Goal: Task Accomplishment & Management: Use online tool/utility

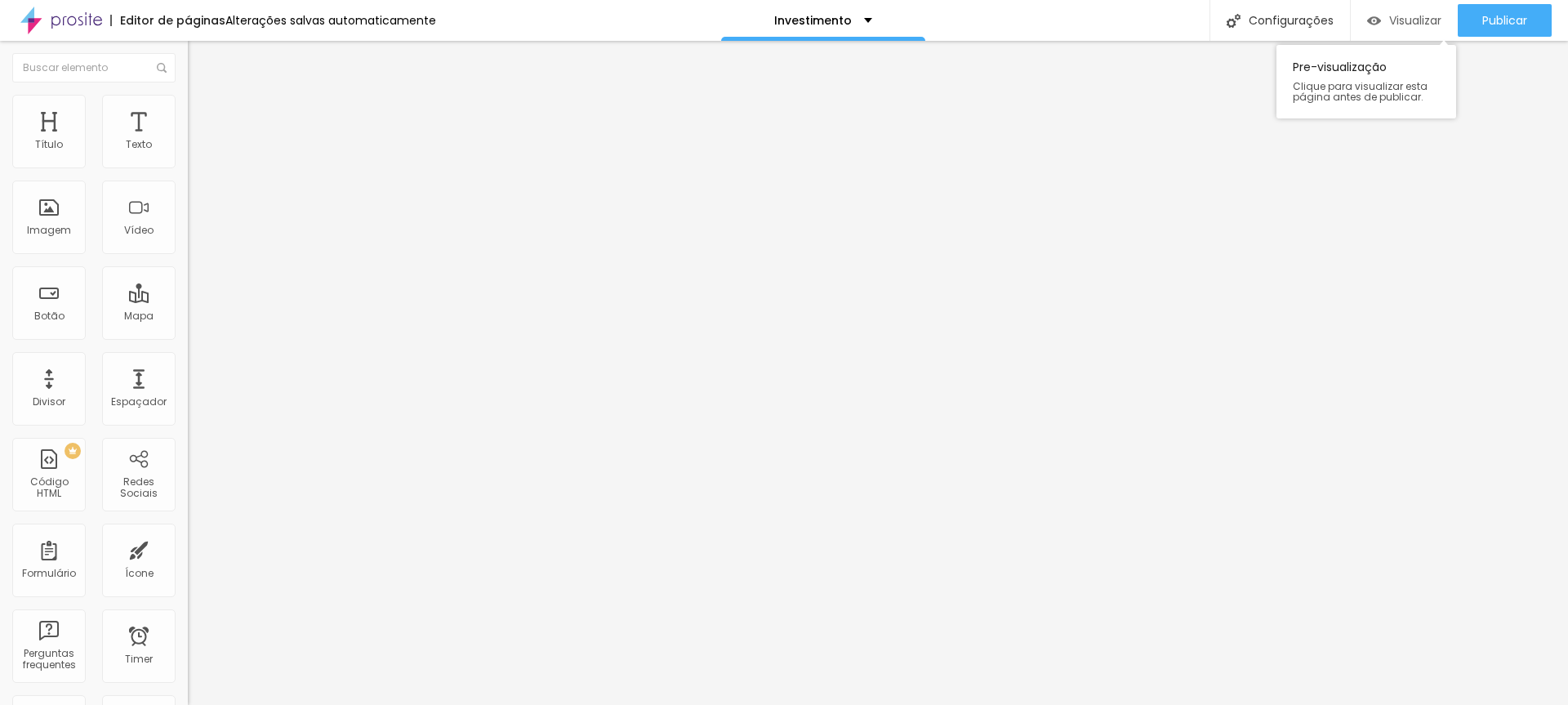
click at [1430, 23] on span "Visualizar" at bounding box center [1415, 21] width 52 height 13
click at [188, 111] on li "Estilo" at bounding box center [281, 103] width 188 height 17
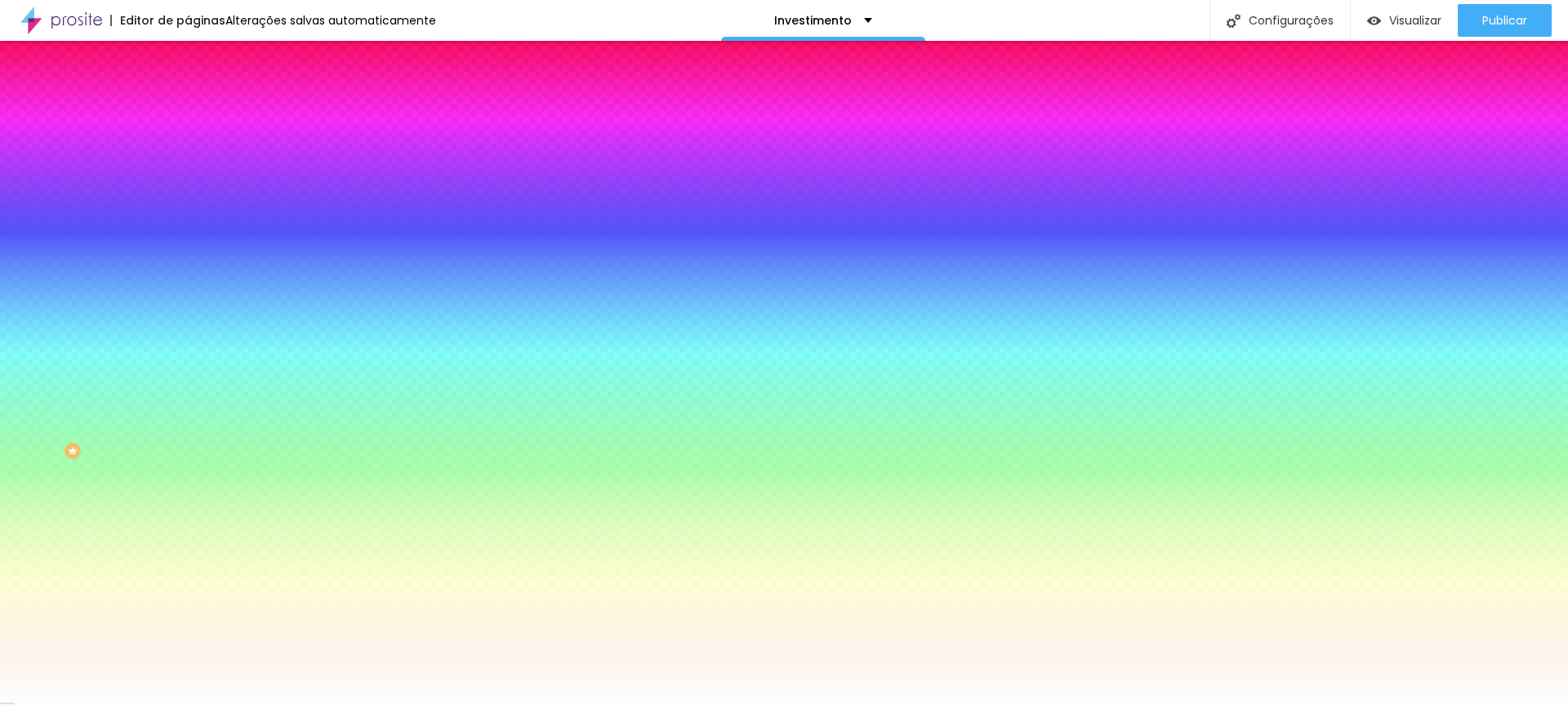
click at [203, 115] on span "Avançado" at bounding box center [229, 122] width 54 height 14
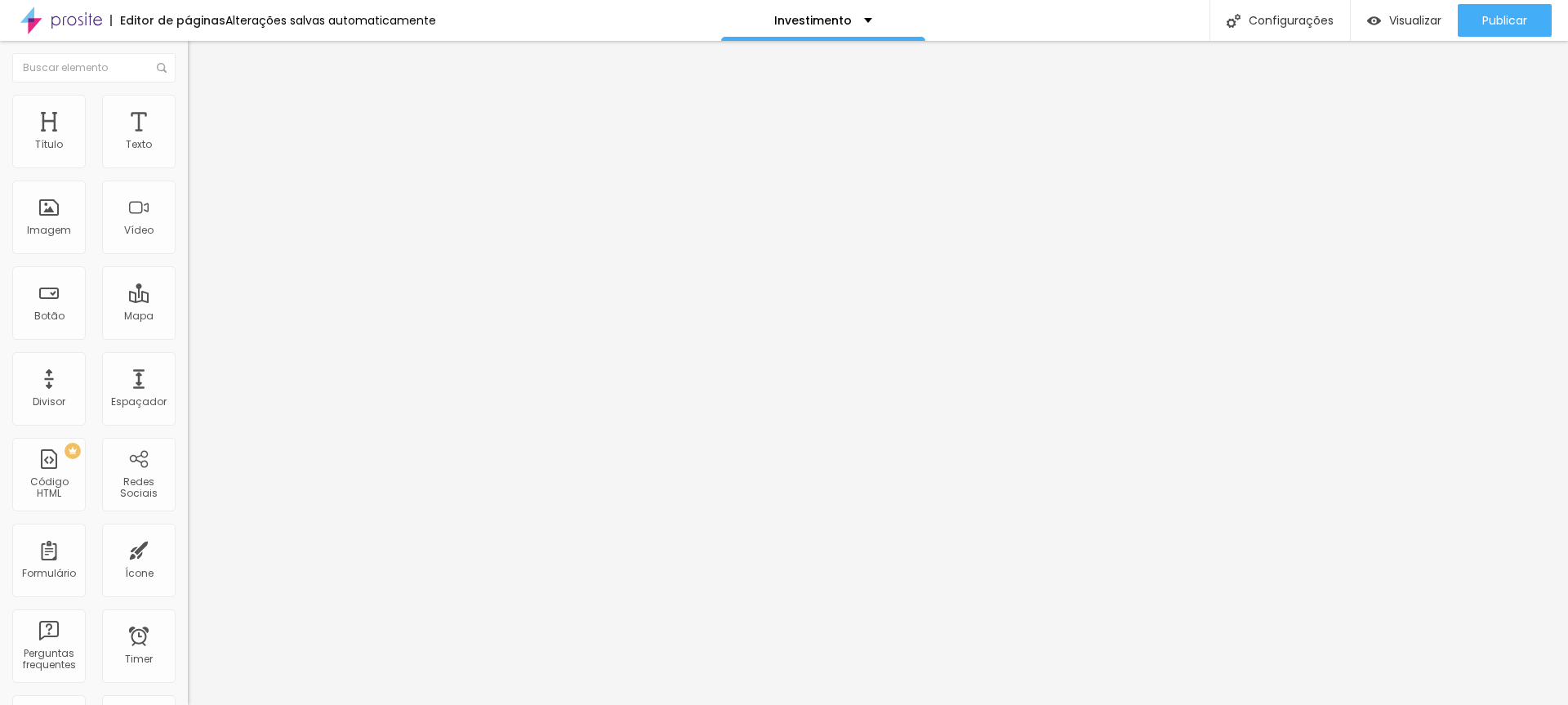
type input "54"
type input "102"
type input "82"
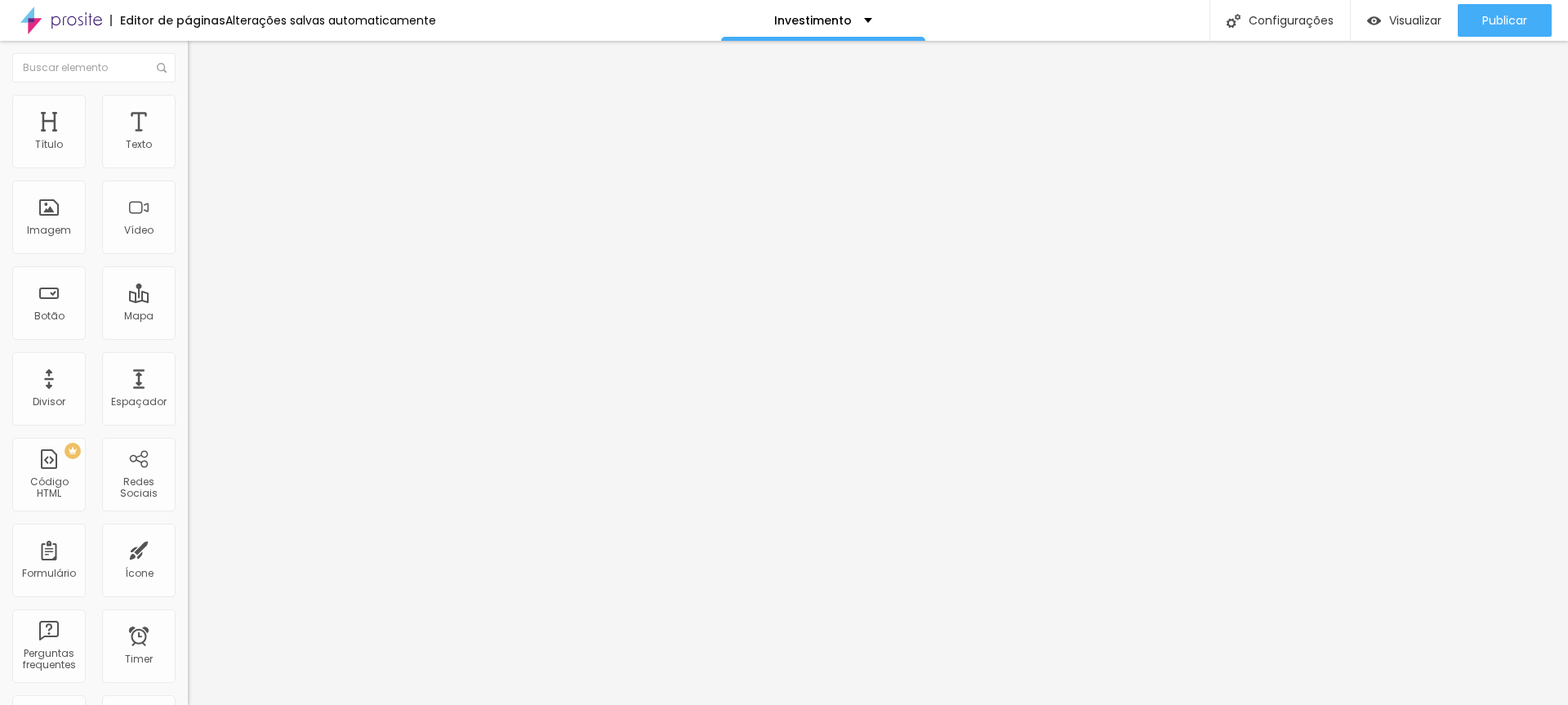
type input "82"
type input "19"
type input "4"
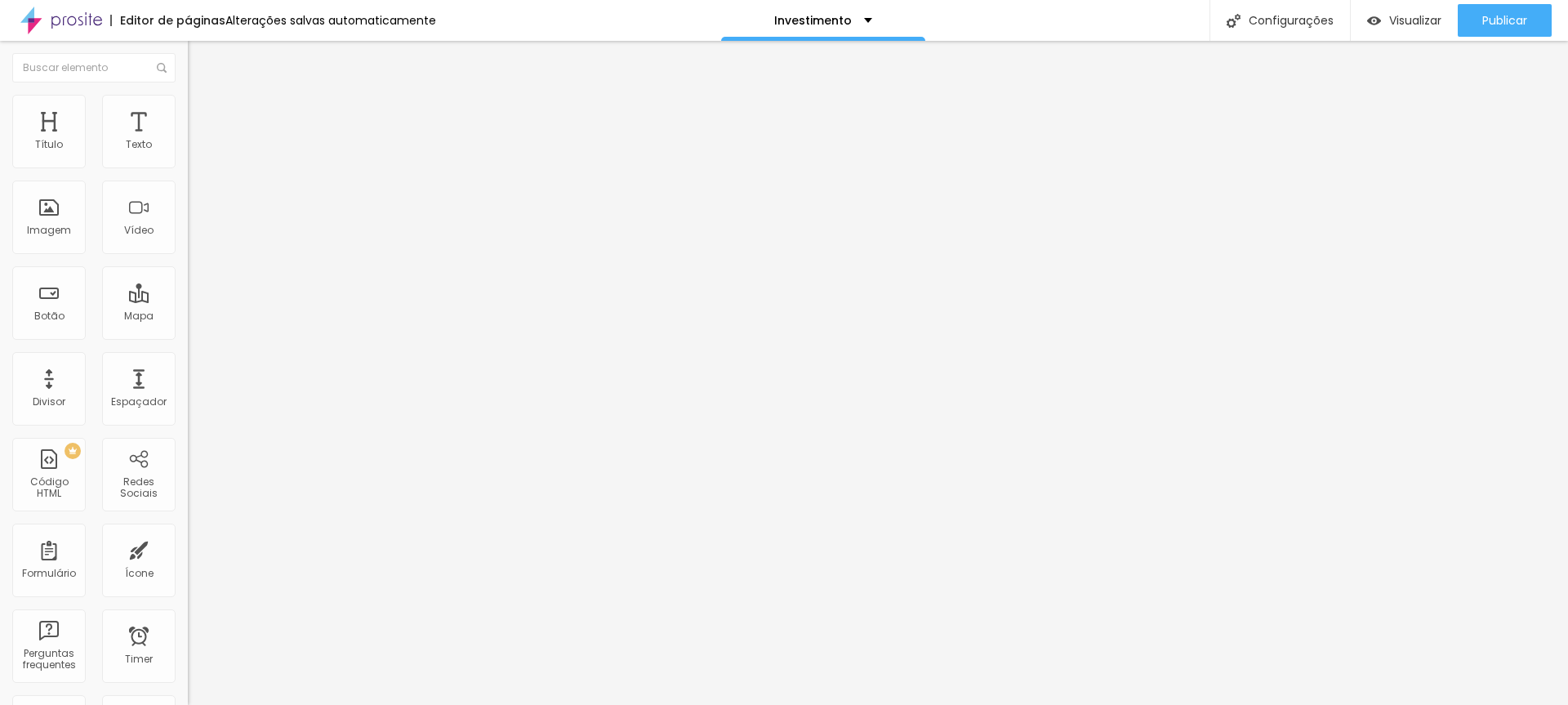
type input "0"
drag, startPoint x: 35, startPoint y: 193, endPoint x: 25, endPoint y: 192, distance: 10.0
type input "0"
click at [188, 548] on input "range" at bounding box center [240, 555] width 105 height 13
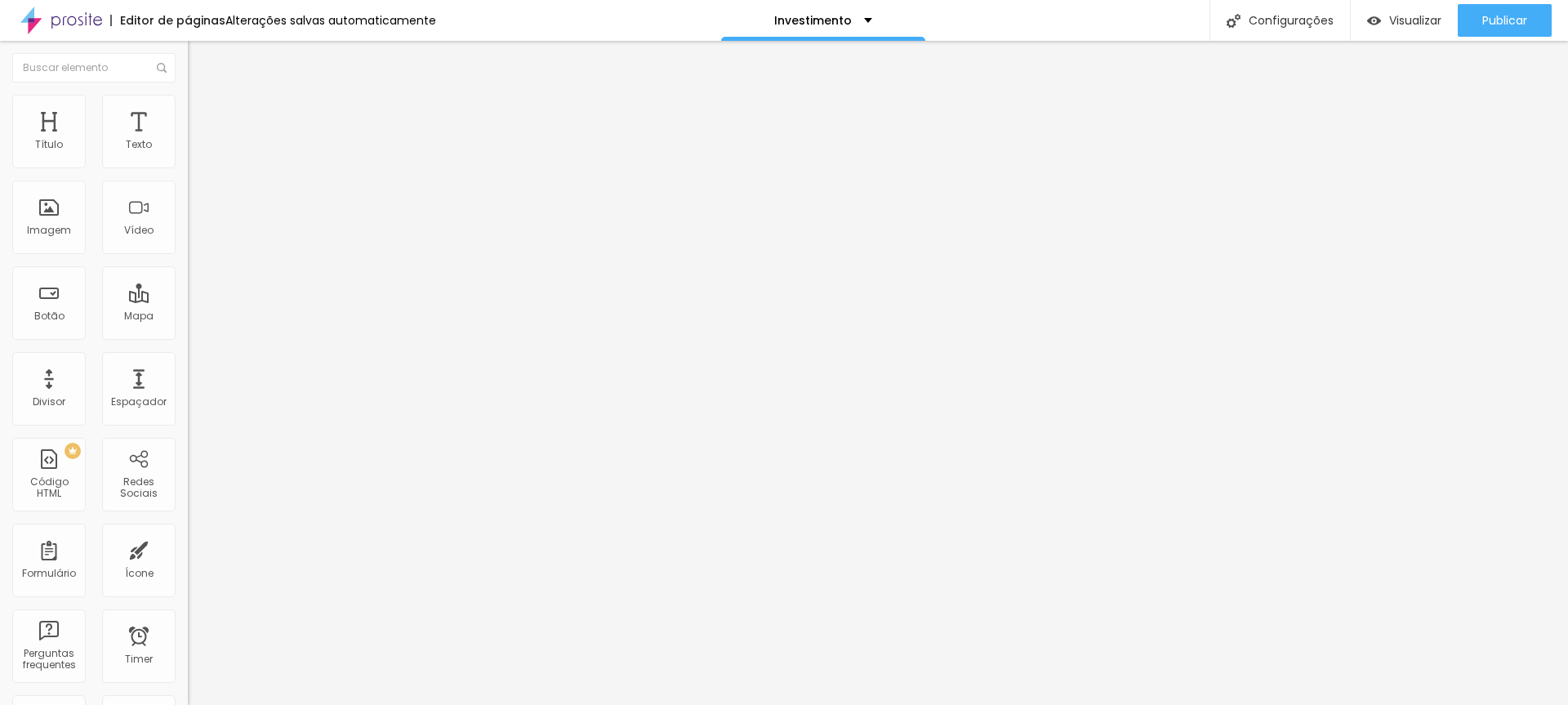
click at [203, 112] on span "Estilo" at bounding box center [215, 105] width 26 height 14
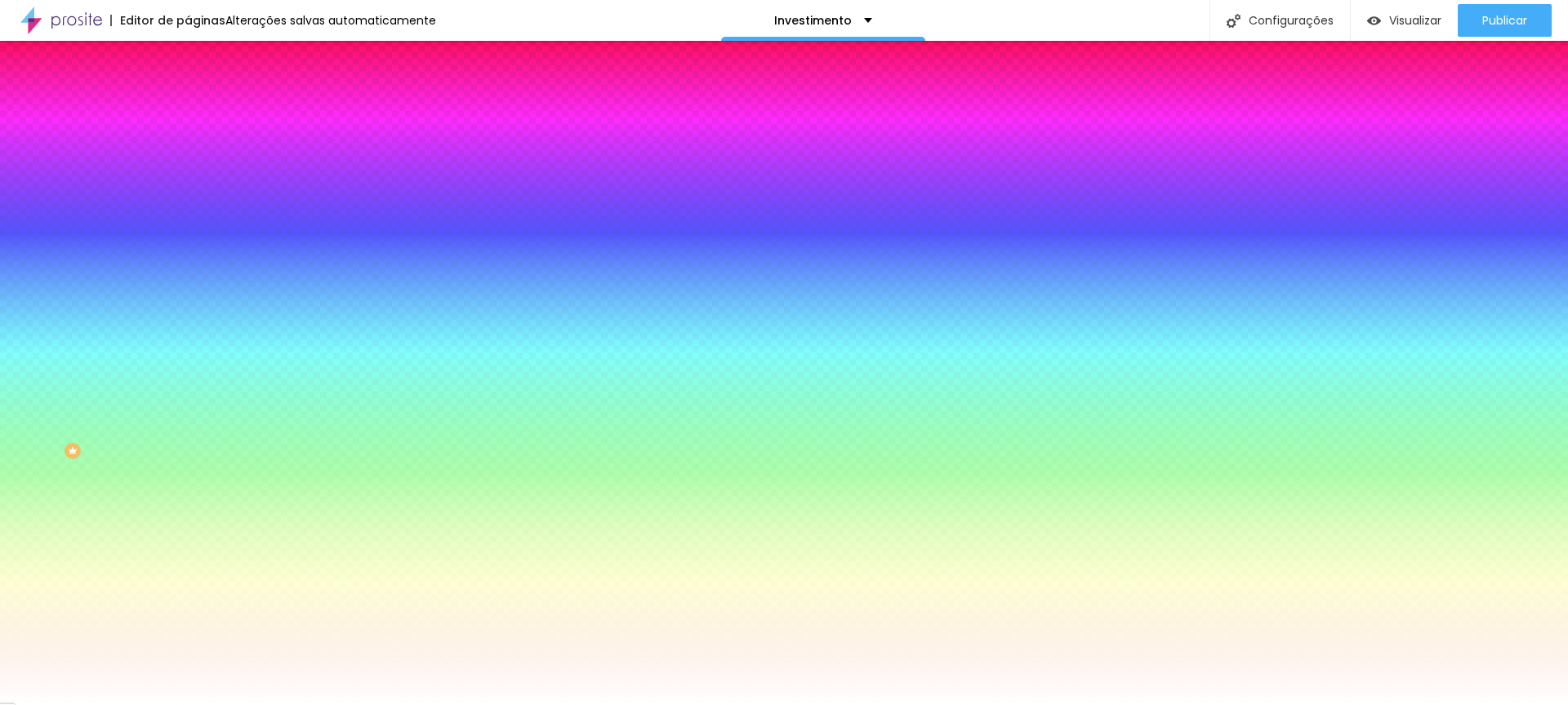
click at [203, 96] on span "Conteúdo" at bounding box center [228, 89] width 51 height 14
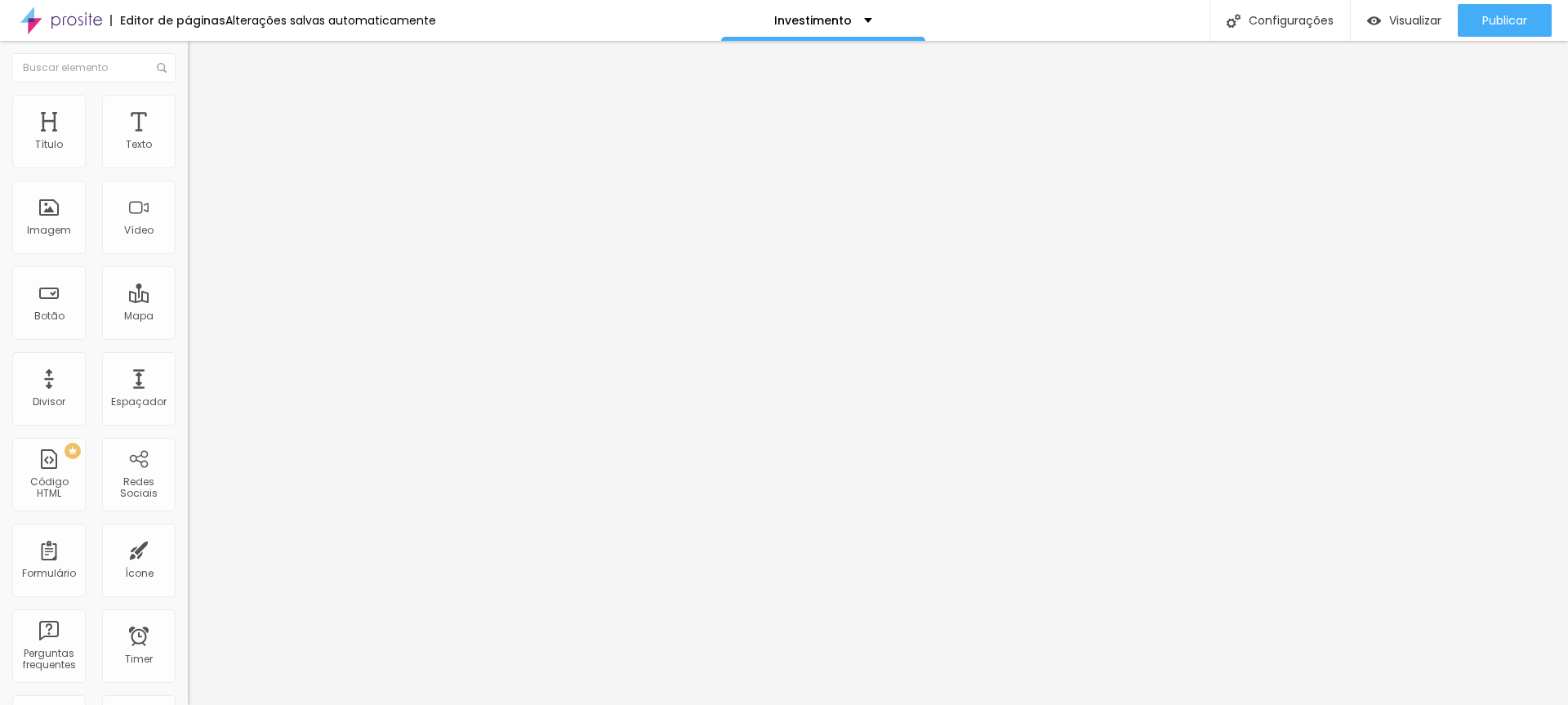
click at [203, 113] on span "Estilo" at bounding box center [215, 105] width 26 height 14
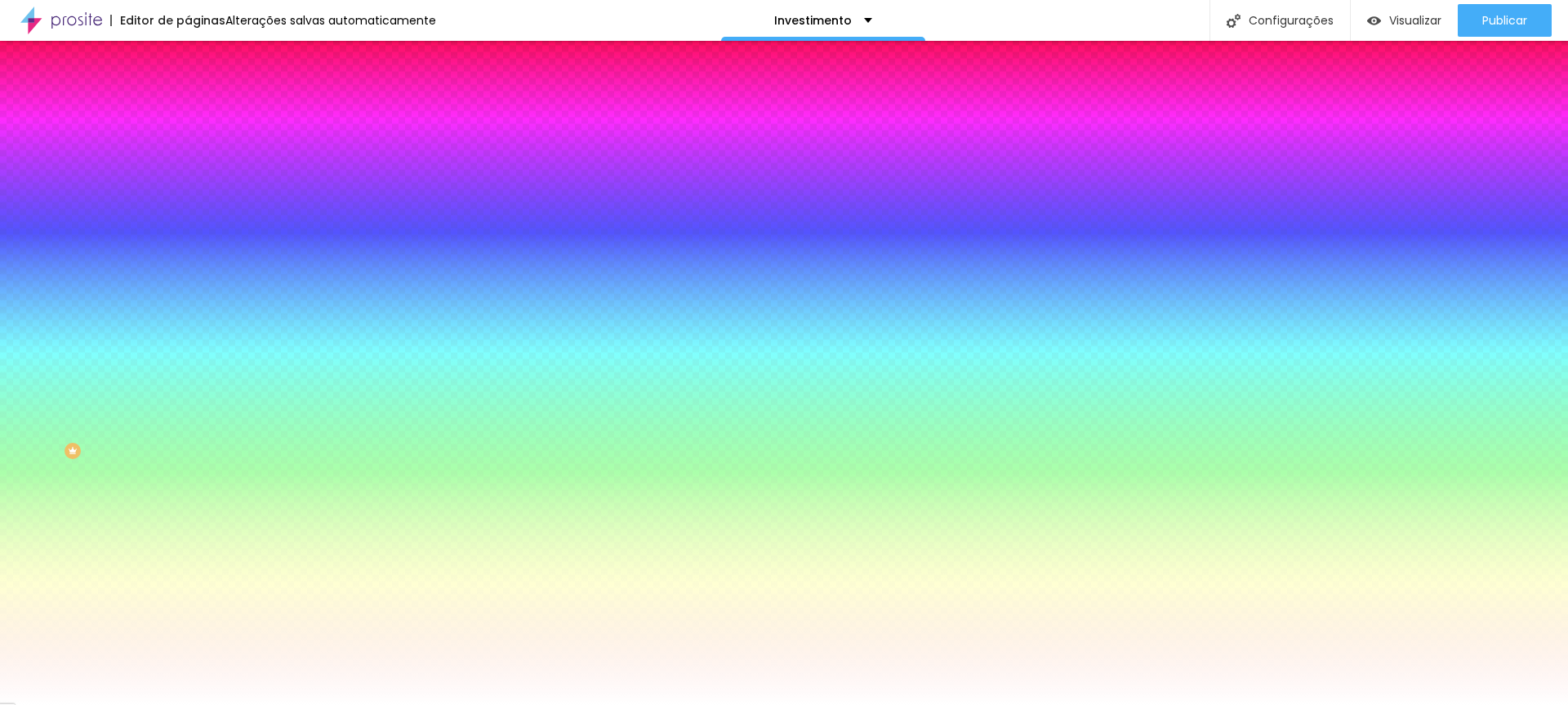
click at [188, 170] on span "Nenhum" at bounding box center [209, 162] width 42 height 14
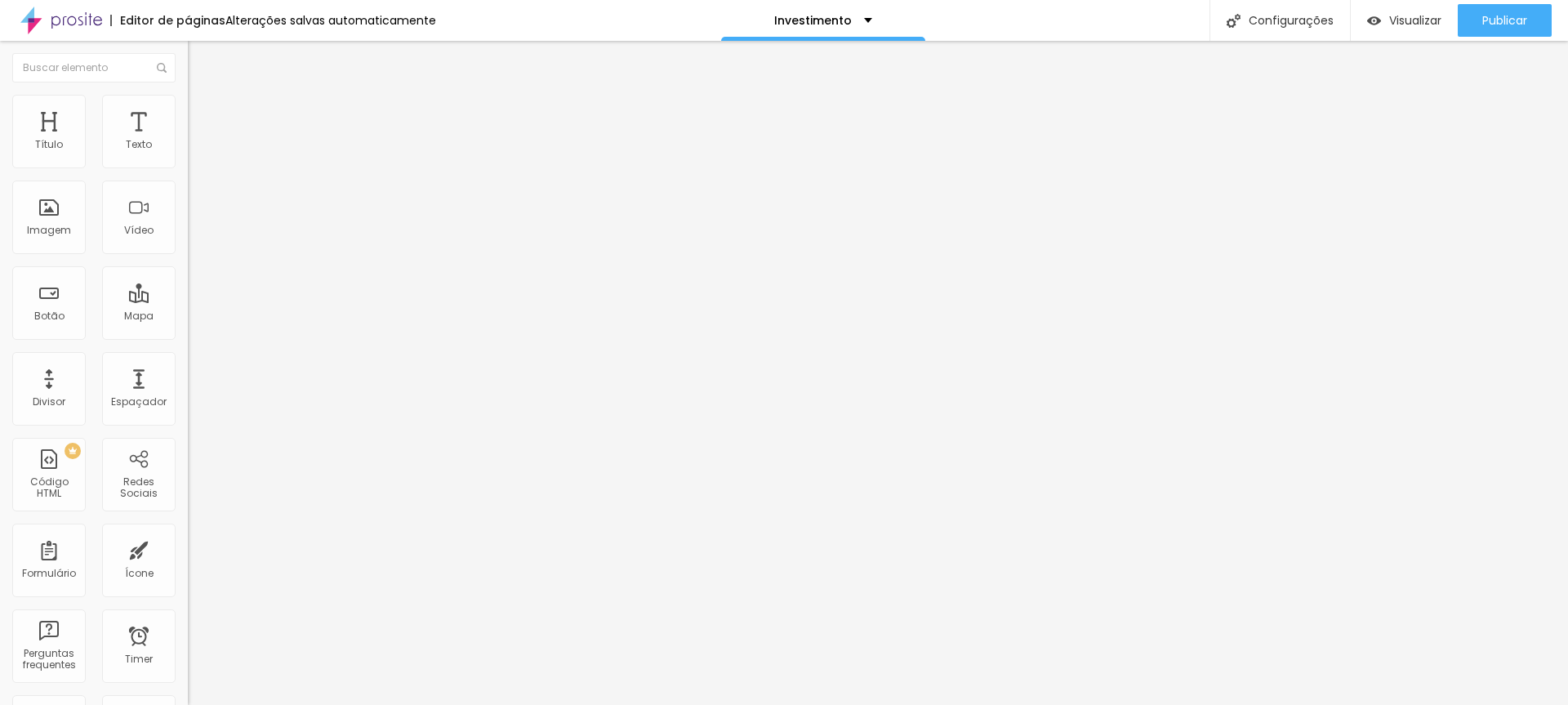
click at [203, 117] on span "Avançado" at bounding box center [229, 122] width 54 height 14
type input "13"
type input "0"
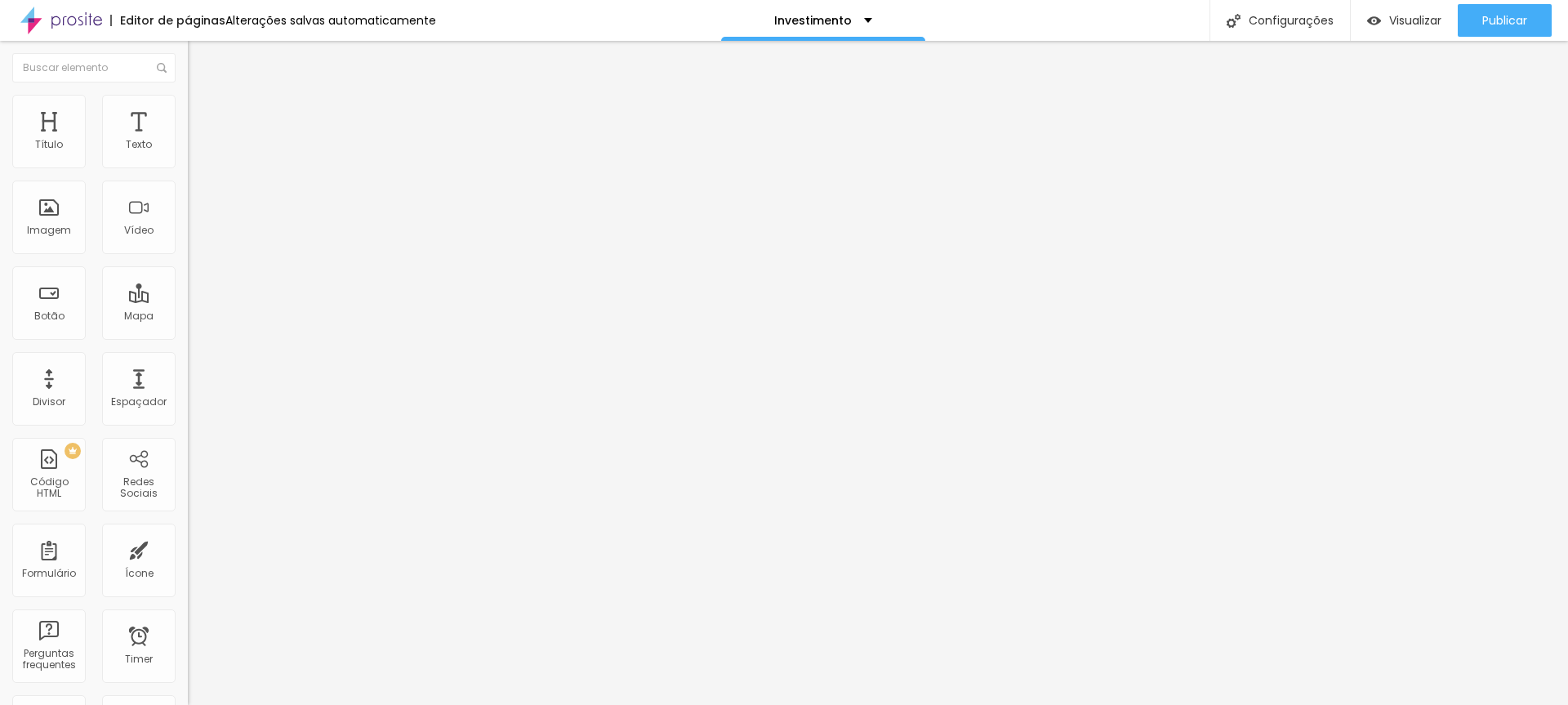
drag, startPoint x: 33, startPoint y: 194, endPoint x: 23, endPoint y: 197, distance: 10.4
type input "0"
click at [188, 548] on input "range" at bounding box center [240, 555] width 105 height 13
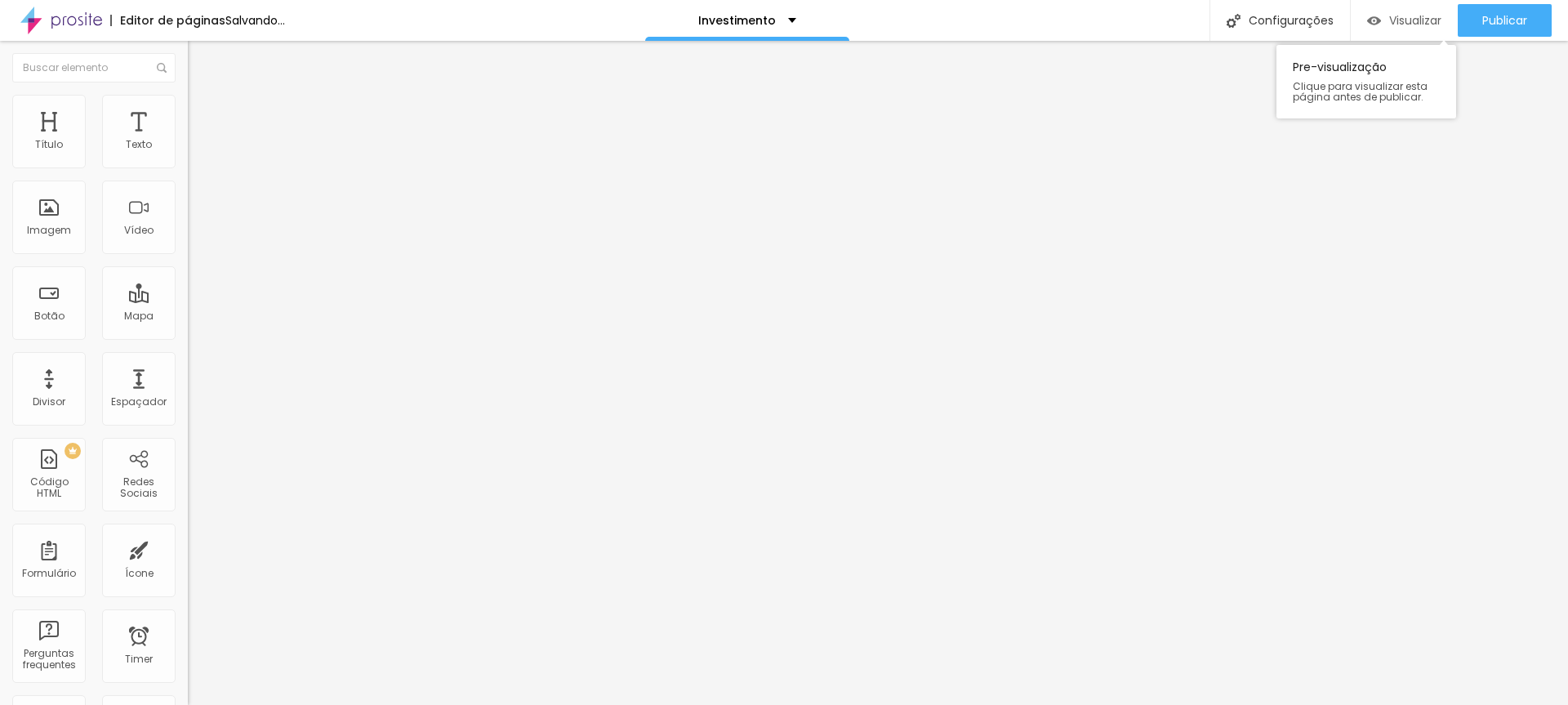
click at [1397, 25] on span "Visualizar" at bounding box center [1415, 21] width 52 height 13
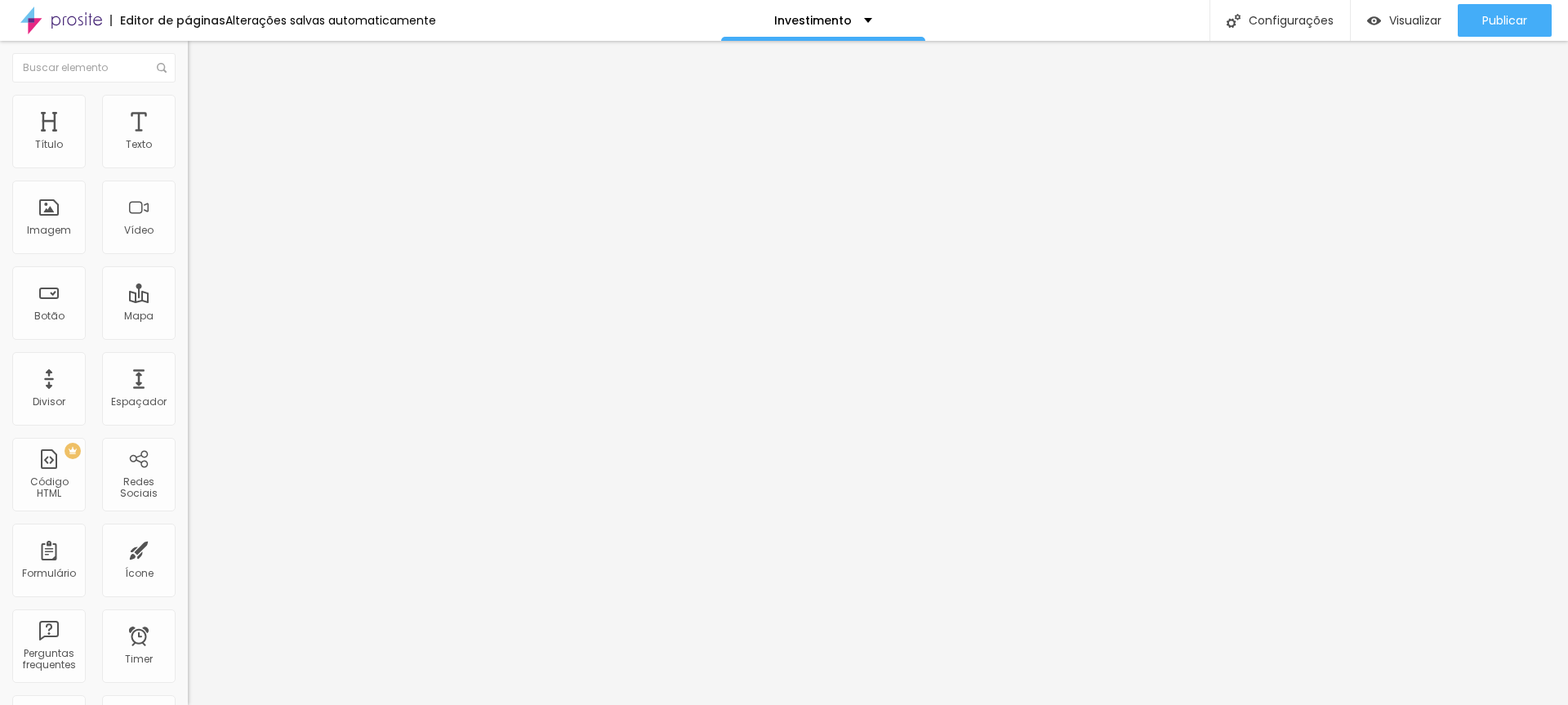
click at [200, 60] on img "button" at bounding box center [207, 60] width 13 height 13
click at [203, 118] on span "Avançado" at bounding box center [229, 122] width 54 height 14
type input "15"
type input "10"
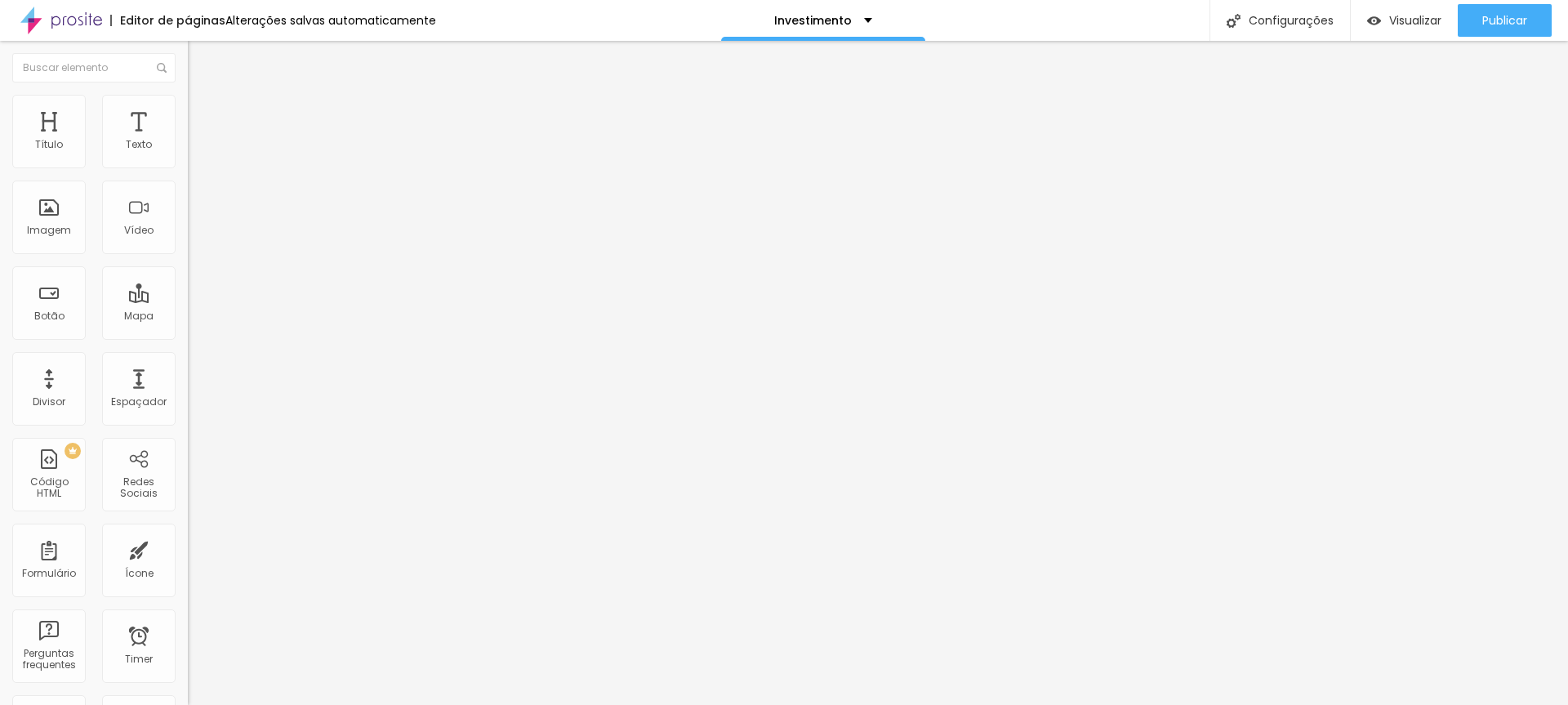
type input "10"
drag, startPoint x: 103, startPoint y: 162, endPoint x: 75, endPoint y: 162, distance: 28.0
type input "10"
click at [188, 317] on input "range" at bounding box center [240, 324] width 105 height 13
type input "295"
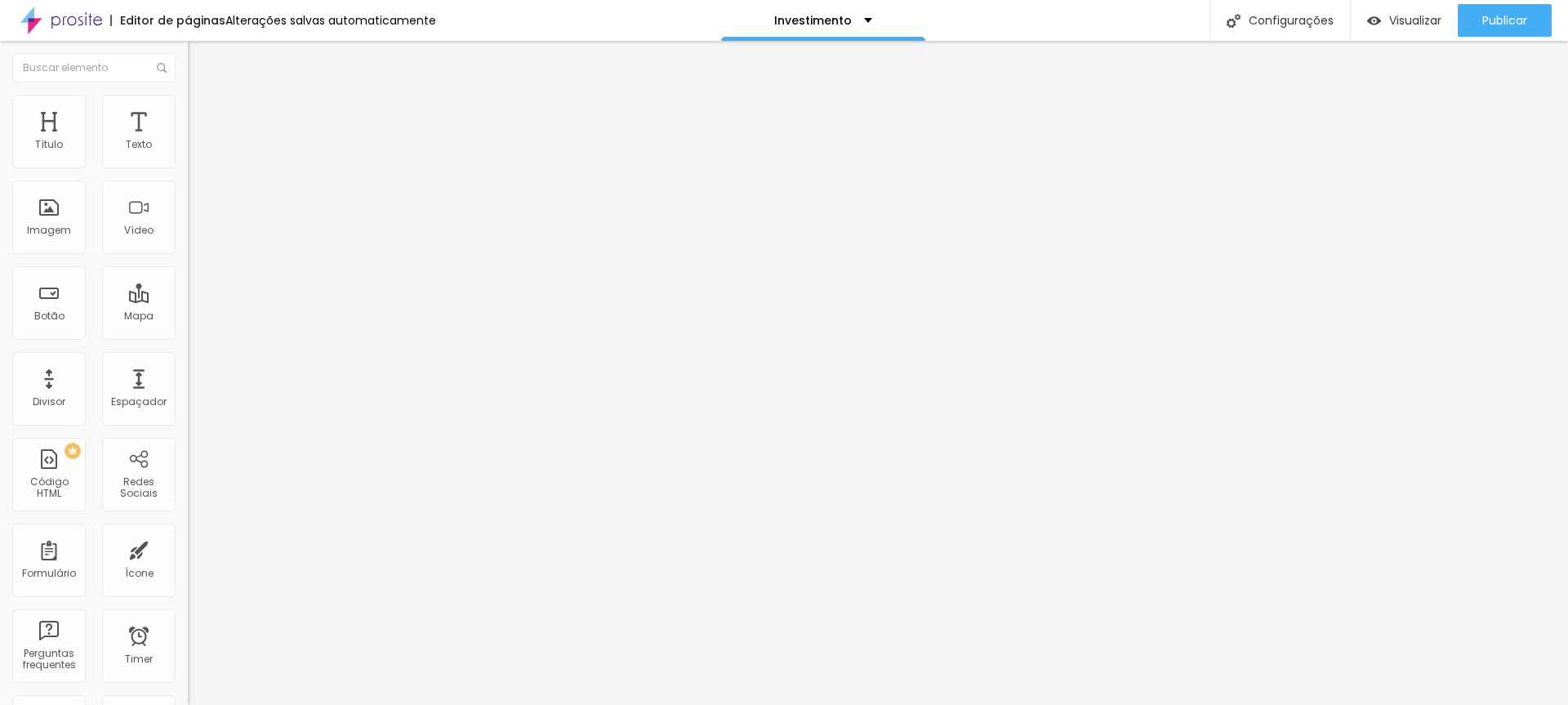
type input "295"
type input "351"
type input "356"
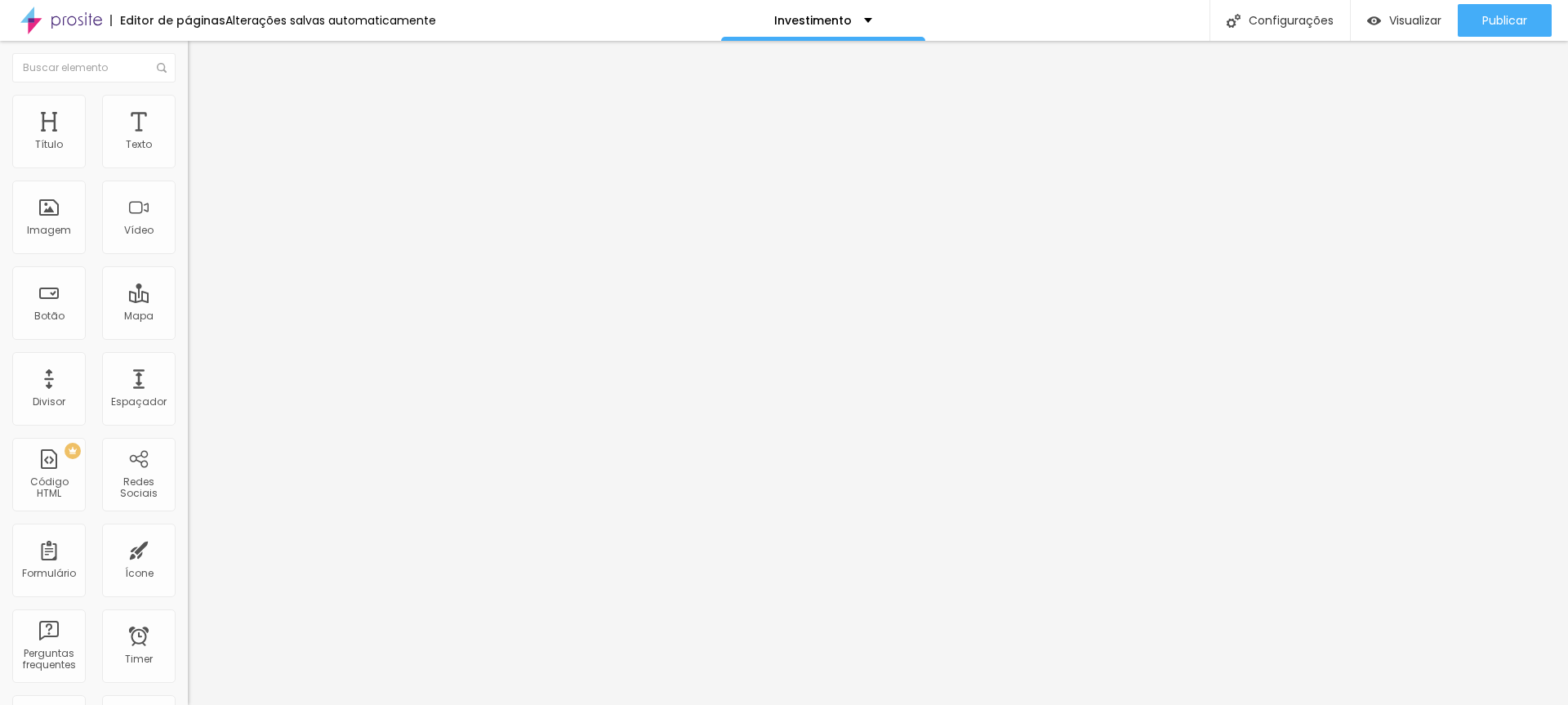
type input "253"
type input "0"
drag, startPoint x: 35, startPoint y: 192, endPoint x: 0, endPoint y: 192, distance: 35.0
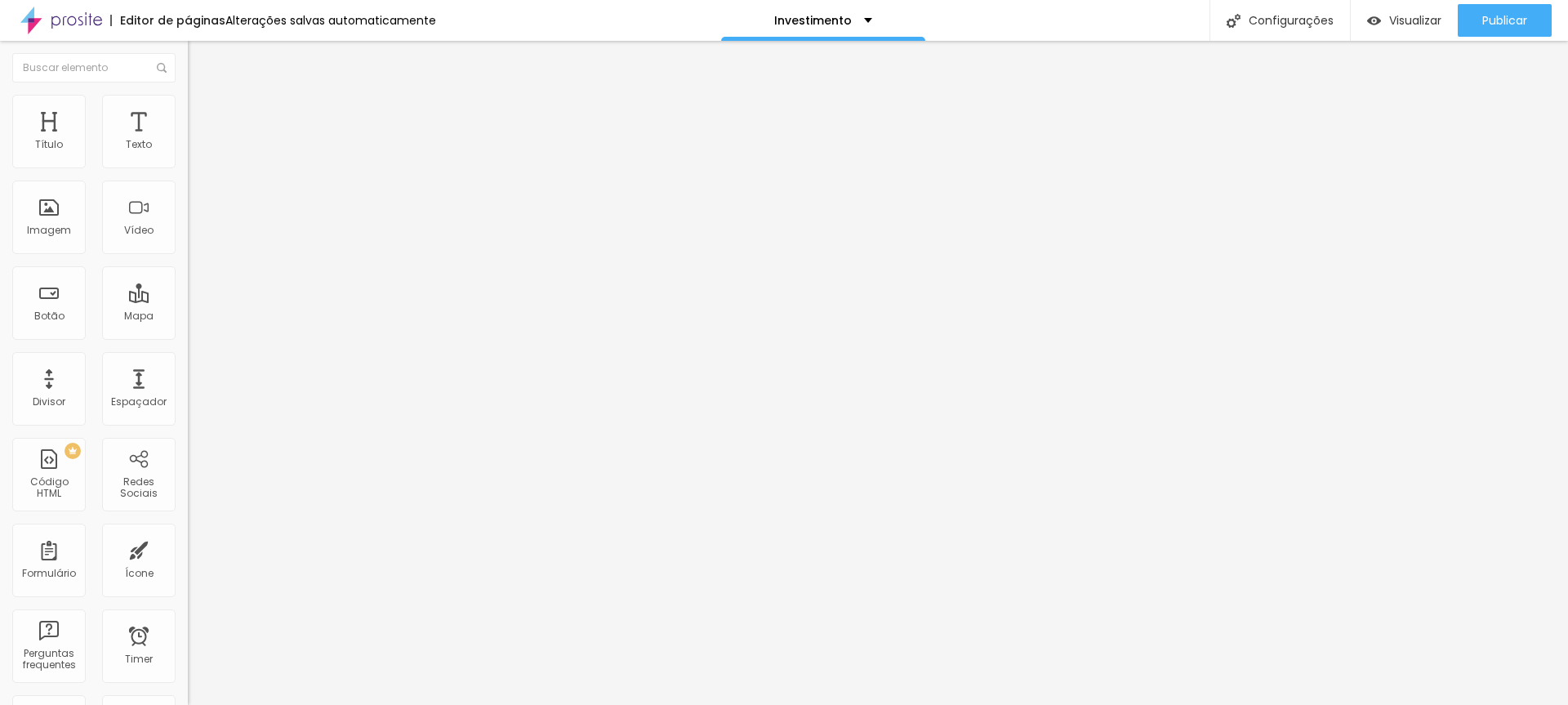
click at [188, 548] on input "range" at bounding box center [240, 555] width 105 height 13
click at [200, 64] on img "button" at bounding box center [207, 60] width 13 height 13
click at [117, 384] on div "Espaçador" at bounding box center [138, 389] width 74 height 74
click at [111, 403] on div "Espaçador" at bounding box center [138, 402] width 55 height 12
click at [117, 394] on div "Espaçador" at bounding box center [138, 389] width 74 height 74
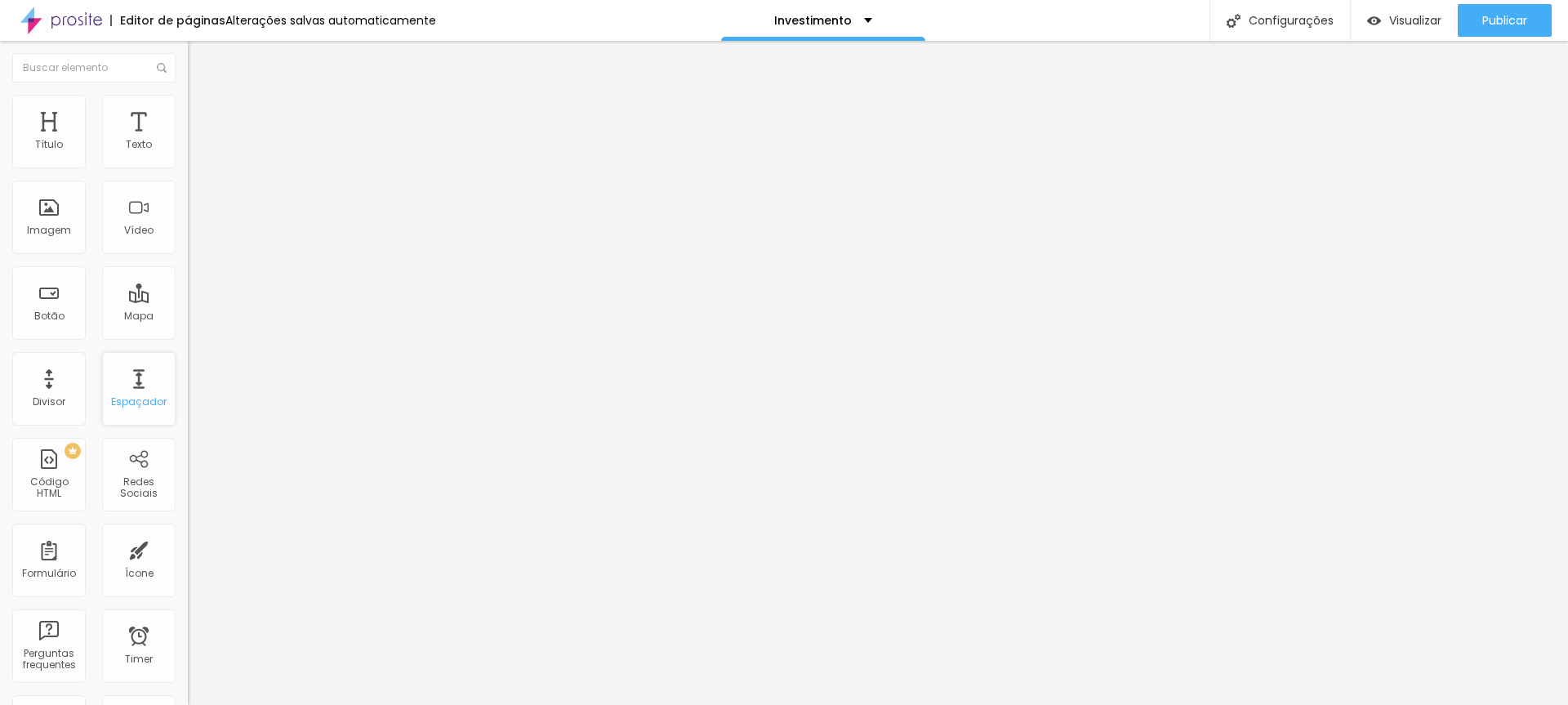
click at [138, 399] on div "Espaçador" at bounding box center [138, 402] width 55 height 12
click at [140, 399] on div "Espaçador" at bounding box center [138, 402] width 55 height 12
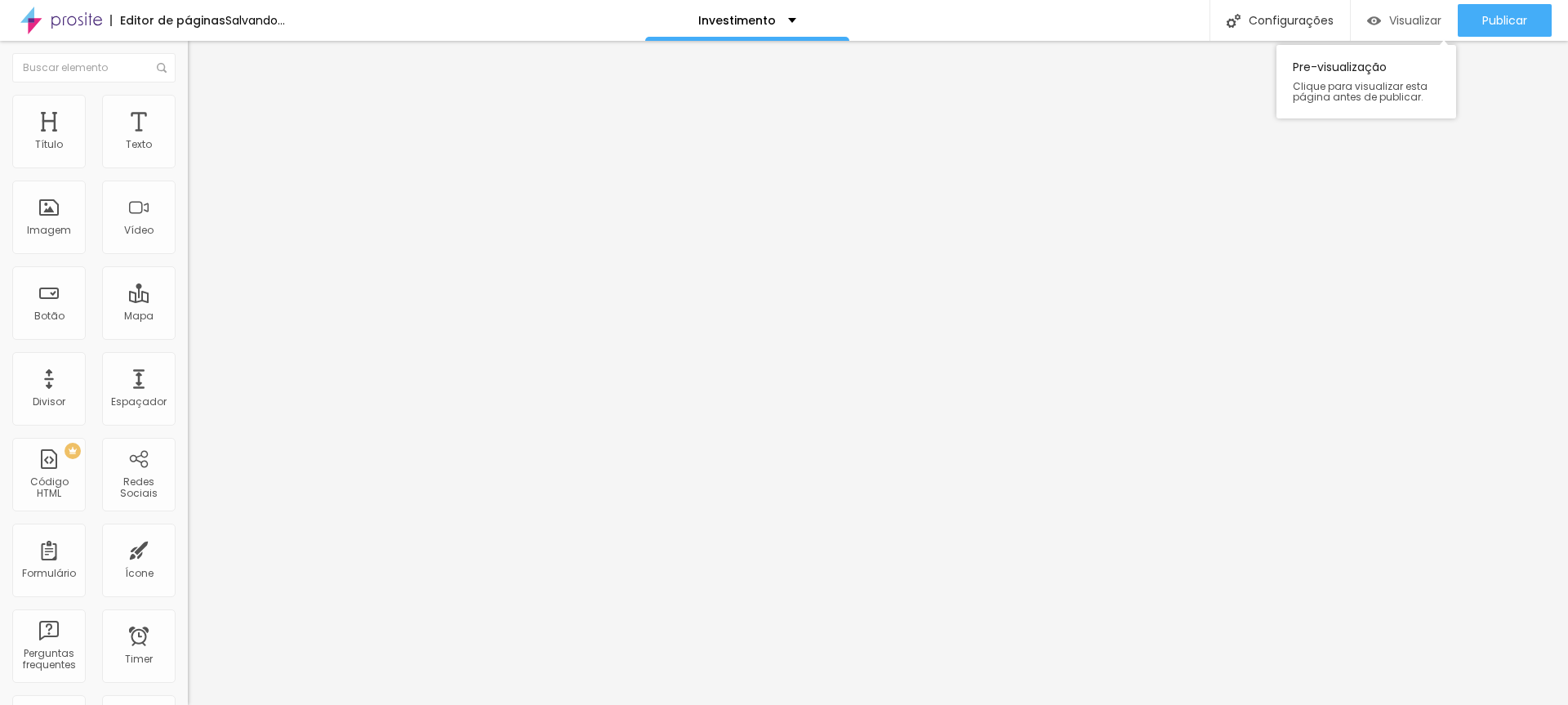
click at [1403, 22] on span "Visualizar" at bounding box center [1415, 21] width 52 height 13
click at [1390, 18] on span "Visualizar" at bounding box center [1415, 21] width 52 height 13
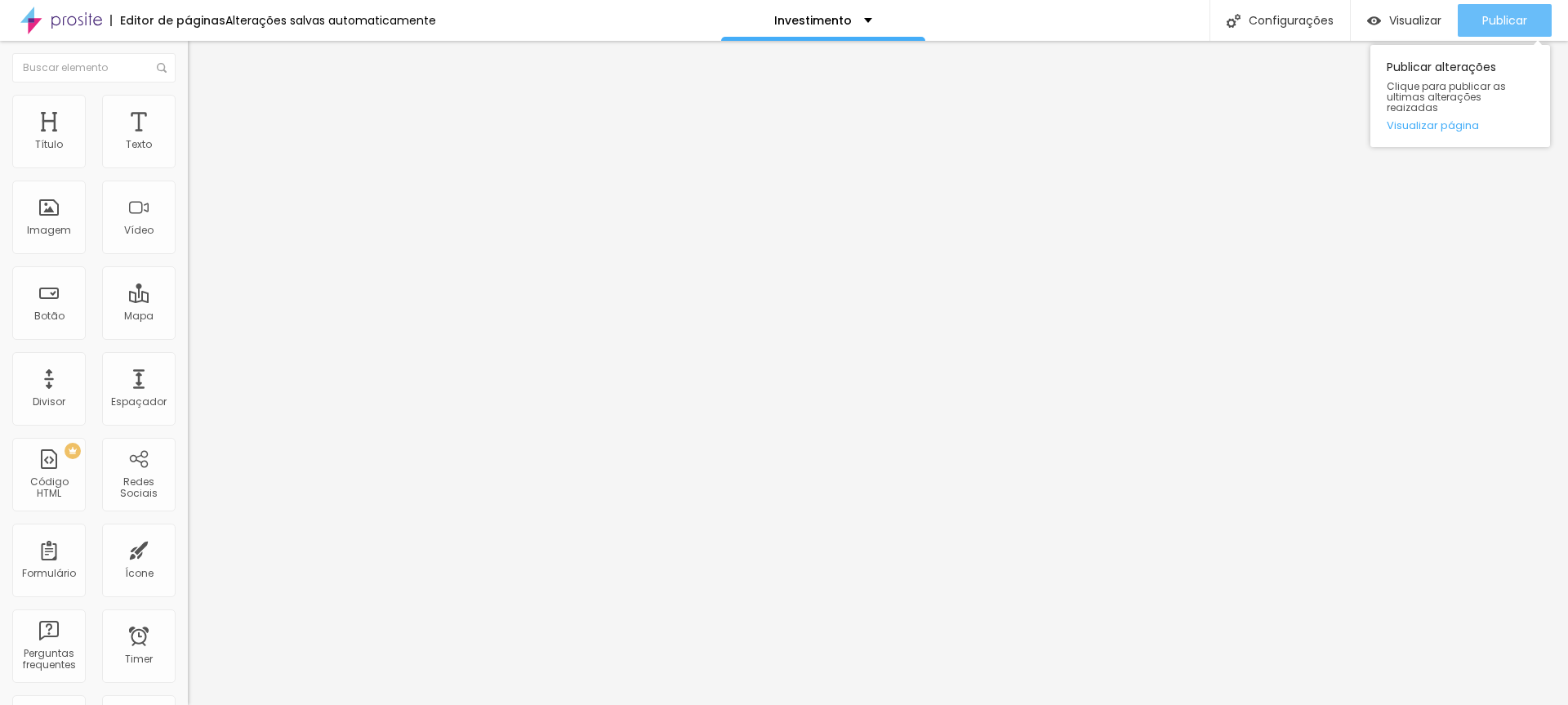
click at [1498, 20] on span "Publicar" at bounding box center [1505, 21] width 45 height 13
click at [188, 111] on img at bounding box center [195, 118] width 15 height 15
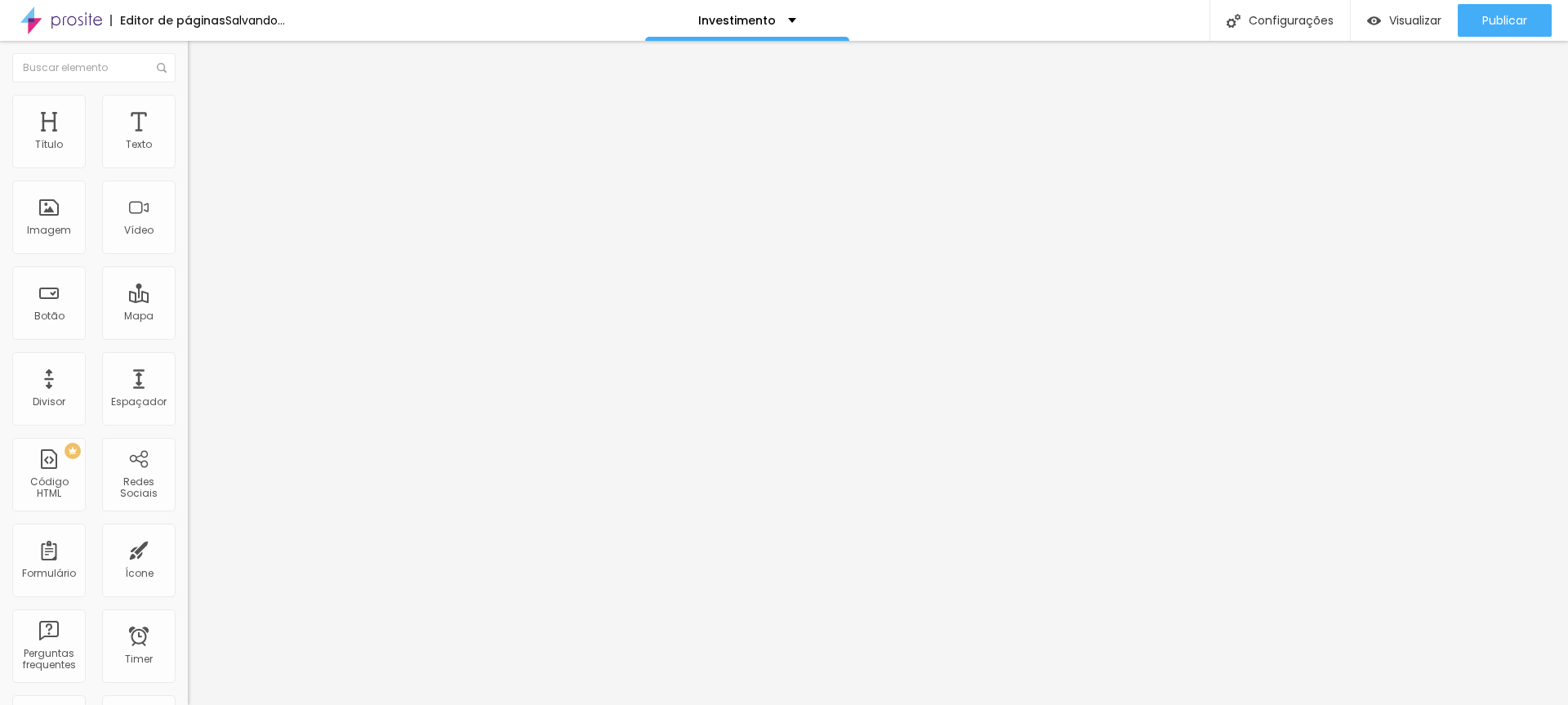
type input "4"
type input "0"
drag, startPoint x: 41, startPoint y: 191, endPoint x: 33, endPoint y: 182, distance: 12.0
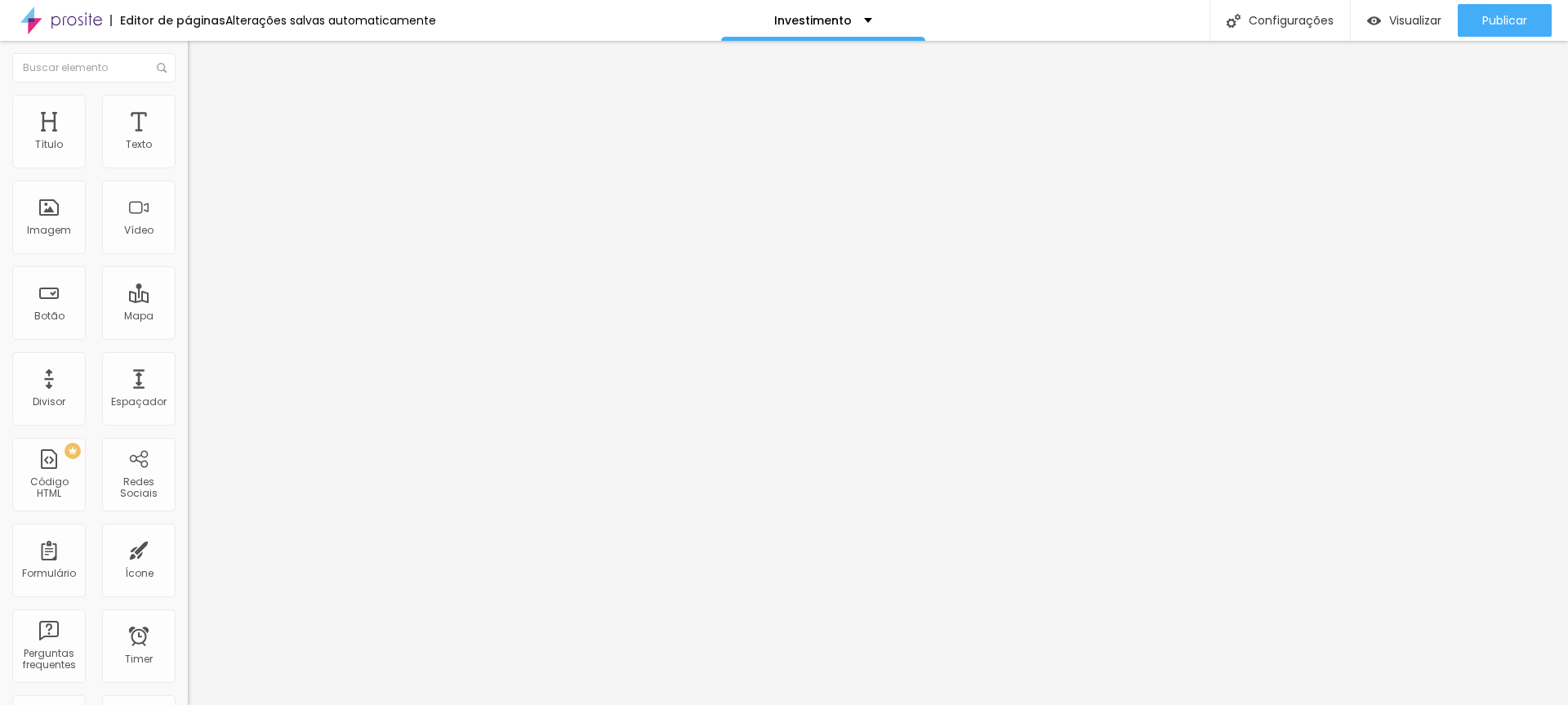
type input "0"
click at [188, 548] on input "range" at bounding box center [240, 555] width 105 height 13
type input "2"
type input "0"
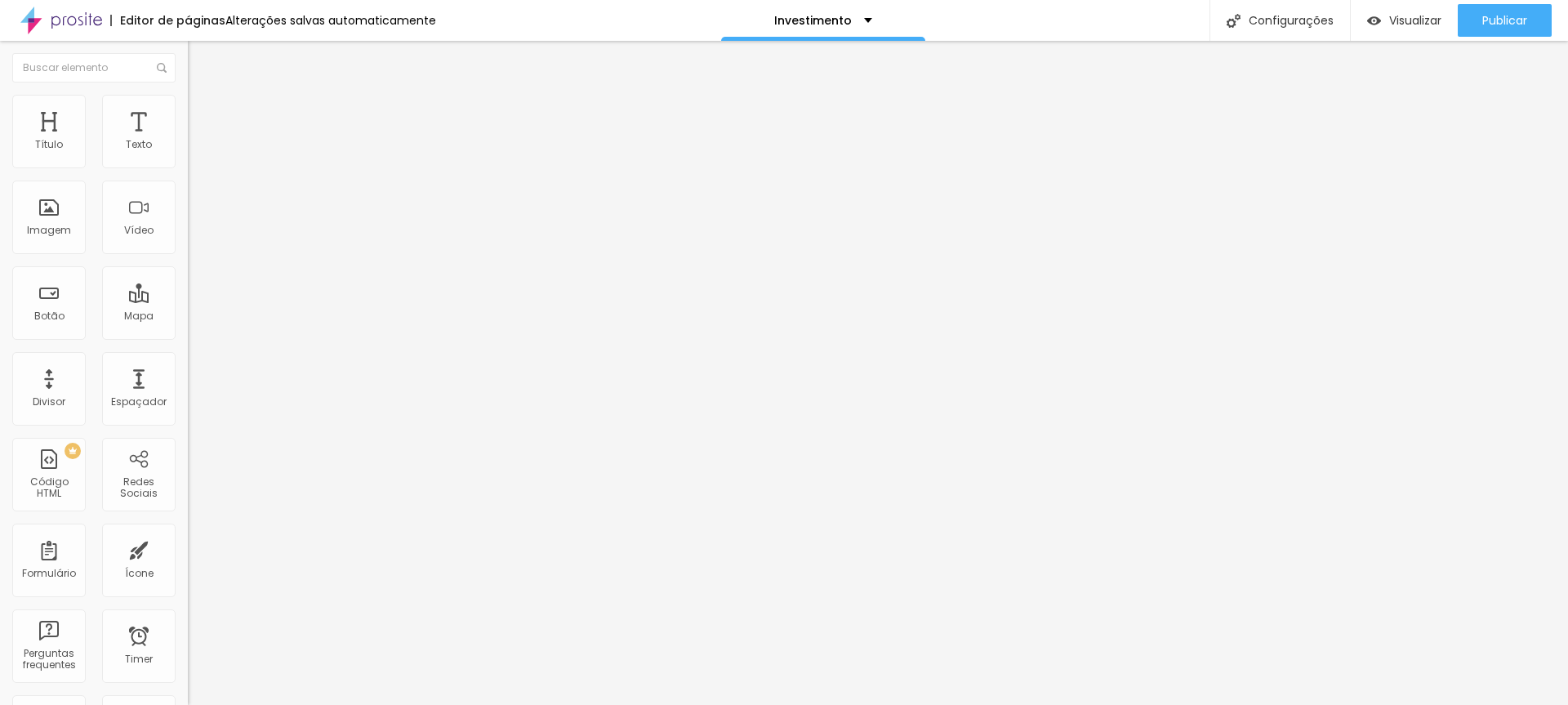
type input "0"
drag, startPoint x: 43, startPoint y: 163, endPoint x: 17, endPoint y: 164, distance: 26.0
type input "0"
click at [188, 317] on input "range" at bounding box center [240, 324] width 105 height 13
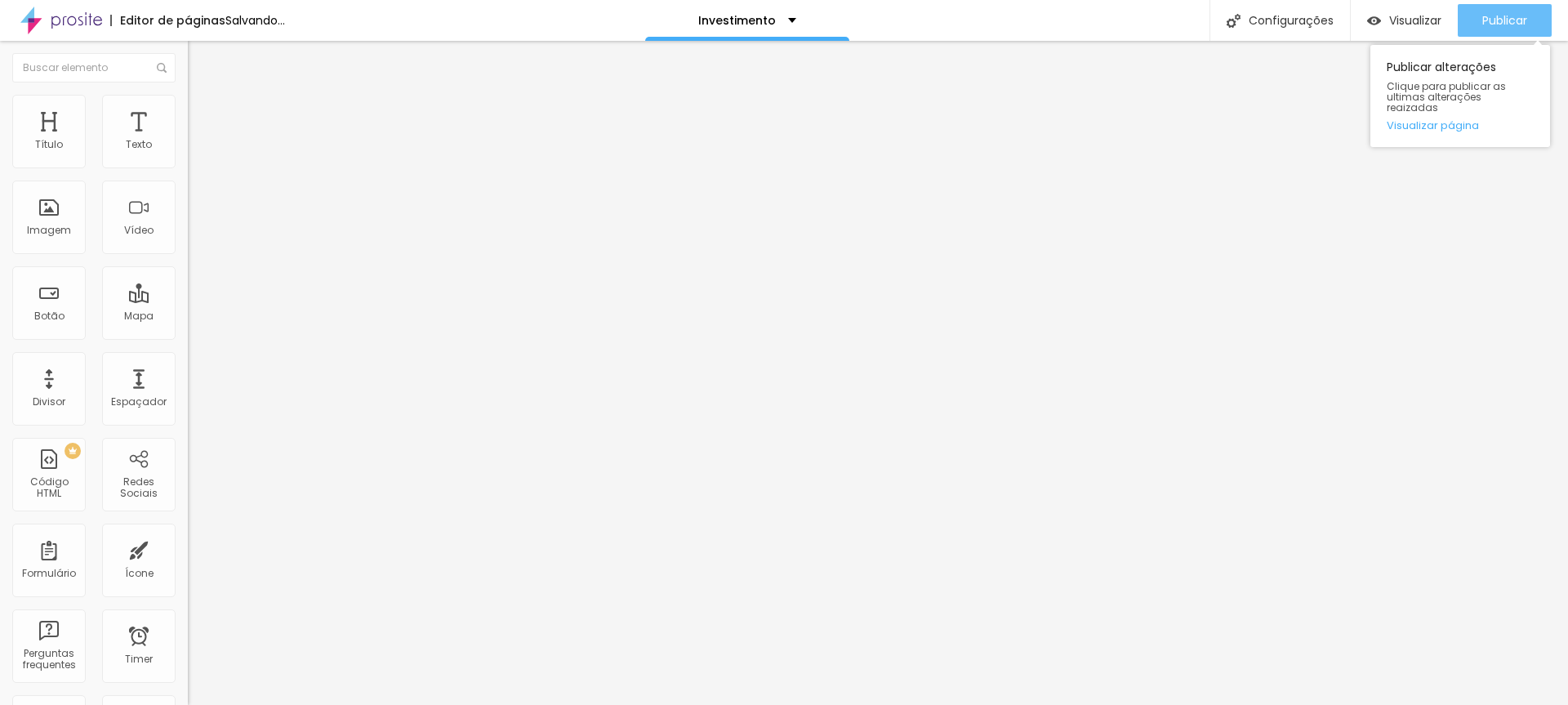
click at [1503, 22] on span "Publicar" at bounding box center [1505, 21] width 45 height 13
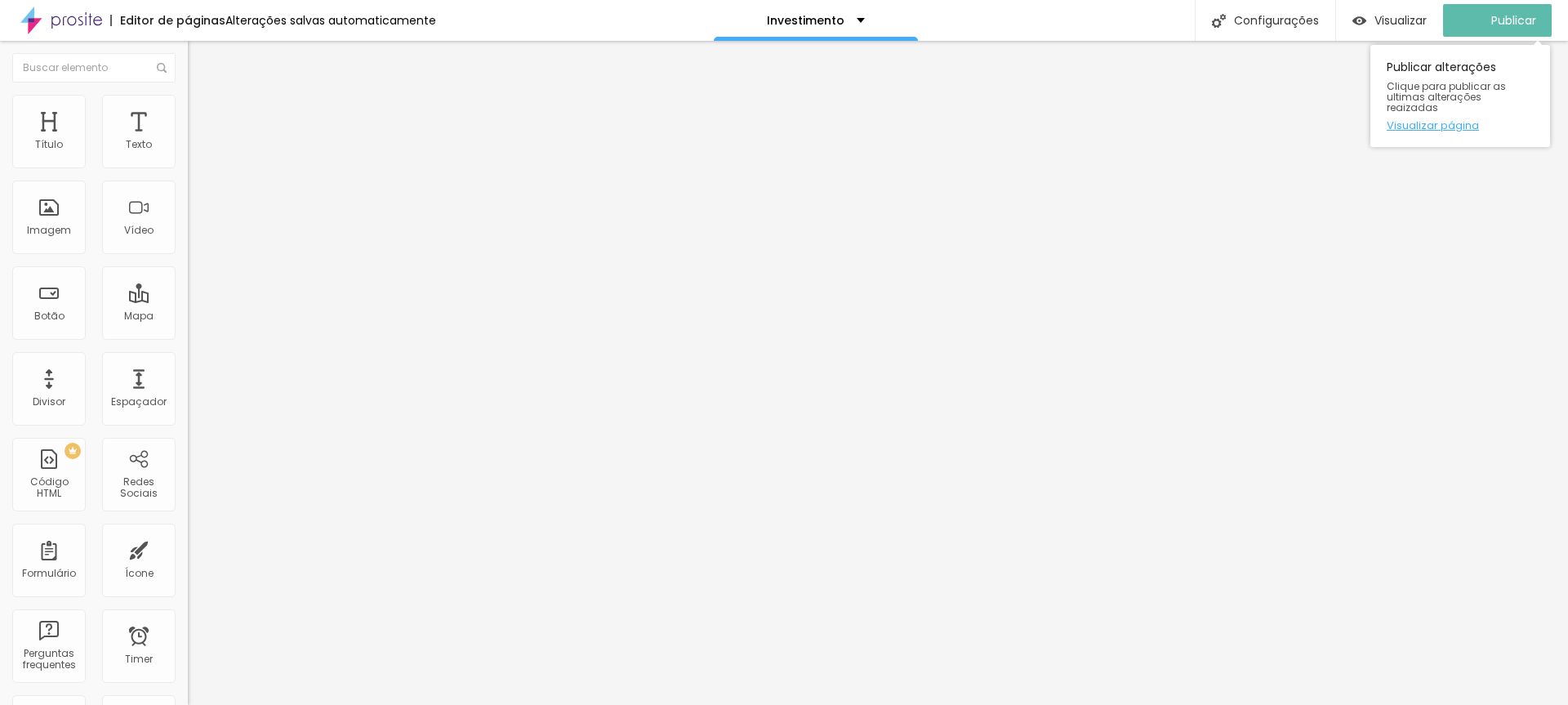
click at [1434, 120] on link "Visualizar página" at bounding box center [1460, 125] width 147 height 11
click at [188, 104] on img at bounding box center [195, 102] width 15 height 15
drag, startPoint x: 26, startPoint y: 176, endPoint x: 33, endPoint y: 176, distance: 7.0
click at [188, 167] on input "range" at bounding box center [240, 161] width 105 height 13
type input "20"
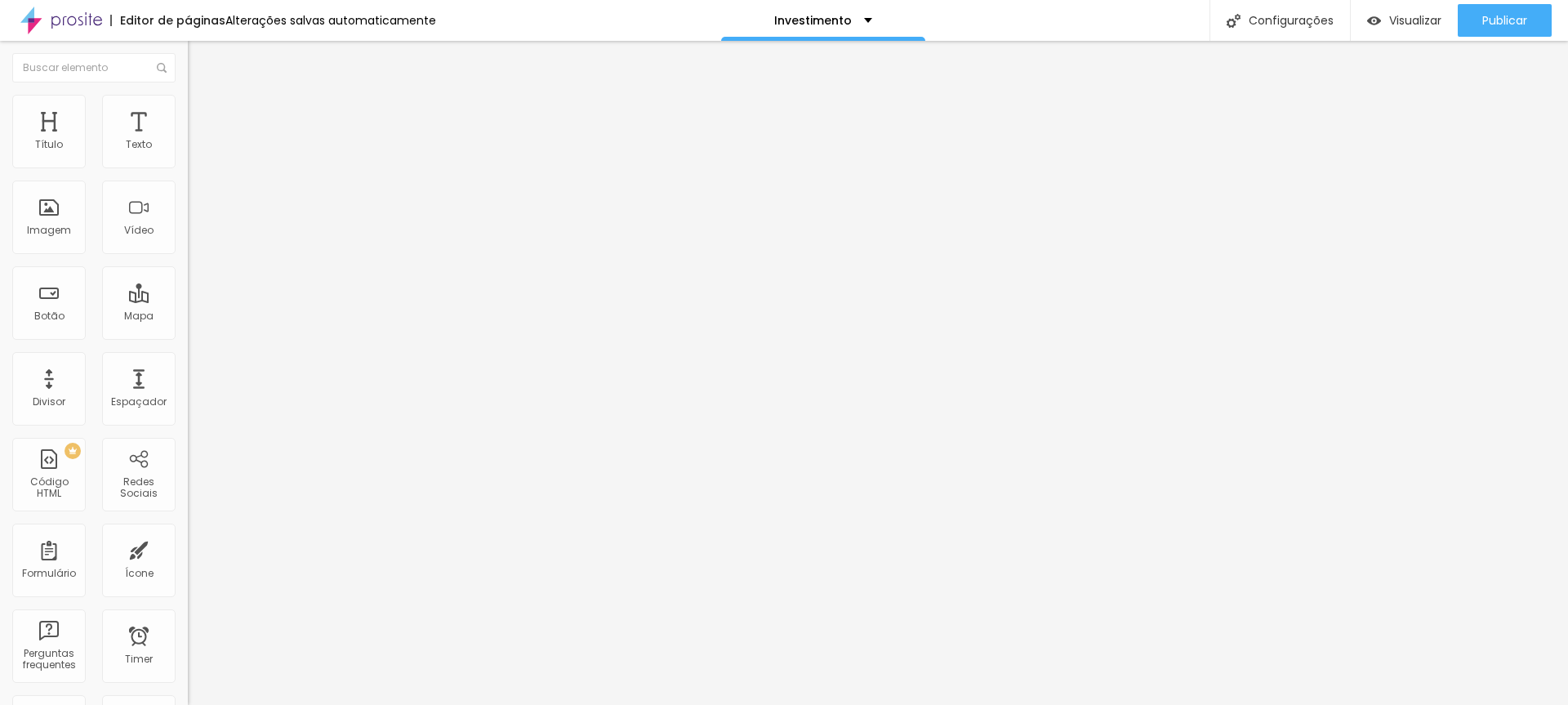
type input "20"
type input "15"
type input "10"
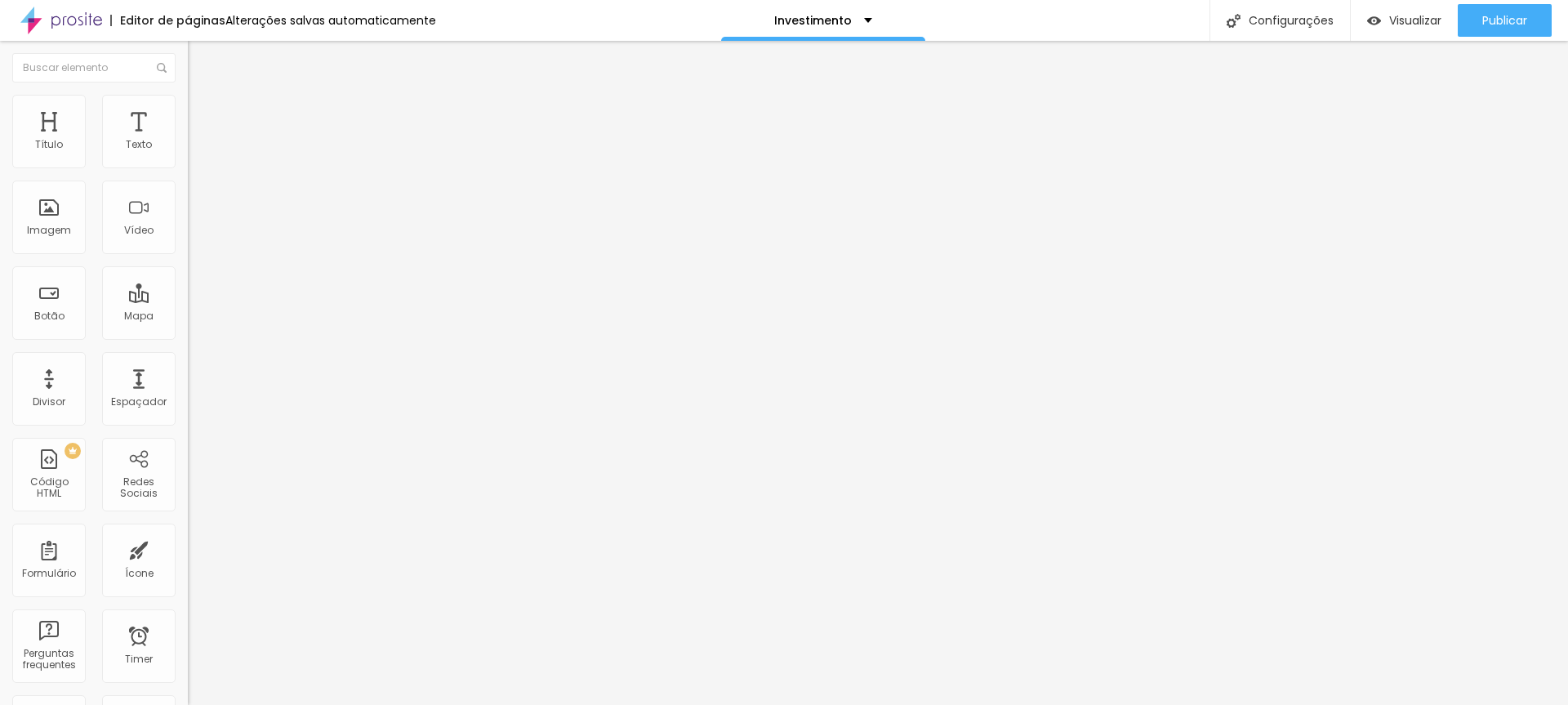
type input "15"
click at [188, 167] on input "range" at bounding box center [240, 161] width 105 height 13
click at [188, 111] on li "Avançado" at bounding box center [281, 119] width 188 height 17
click at [1508, 7] on div "Publicar" at bounding box center [1505, 20] width 45 height 32
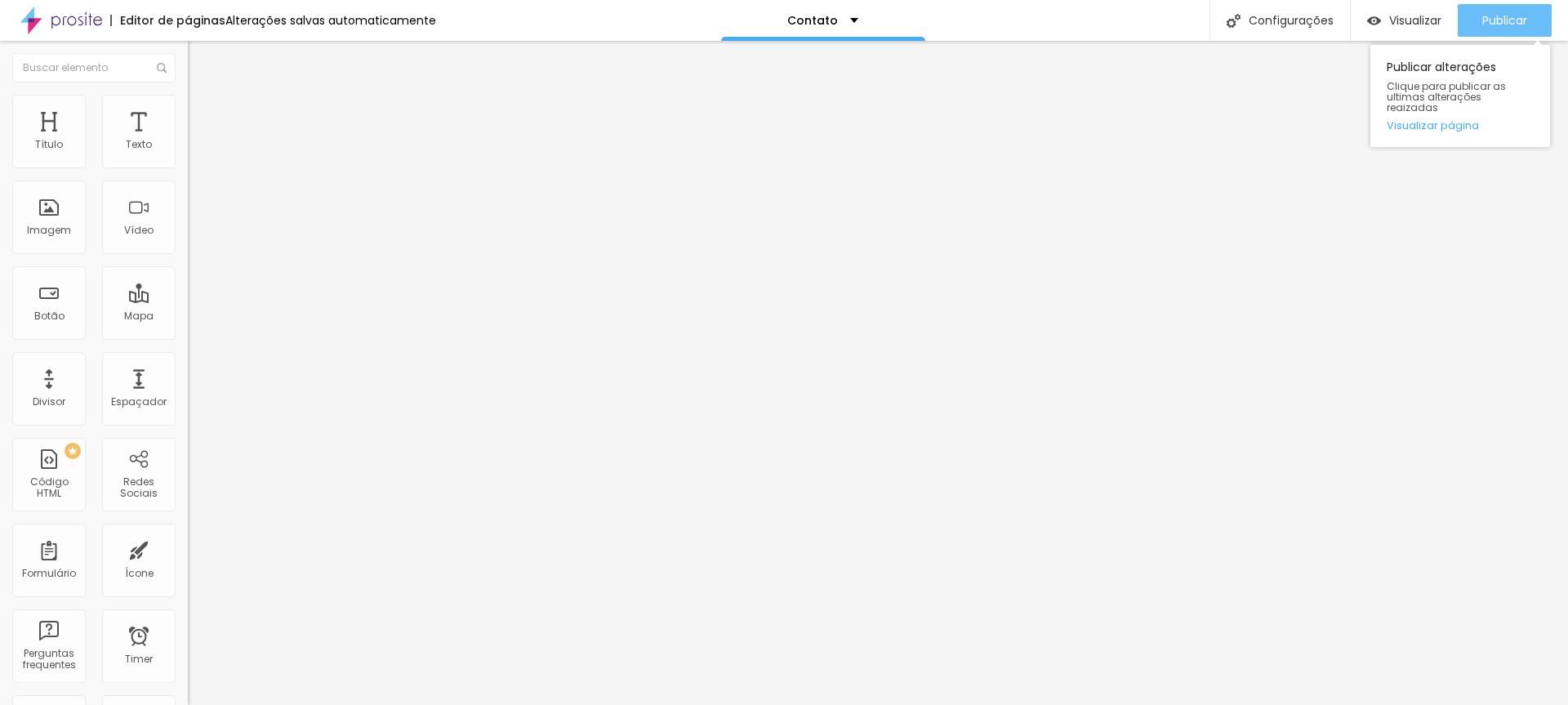
click at [1496, 15] on span "Publicar" at bounding box center [1505, 21] width 45 height 13
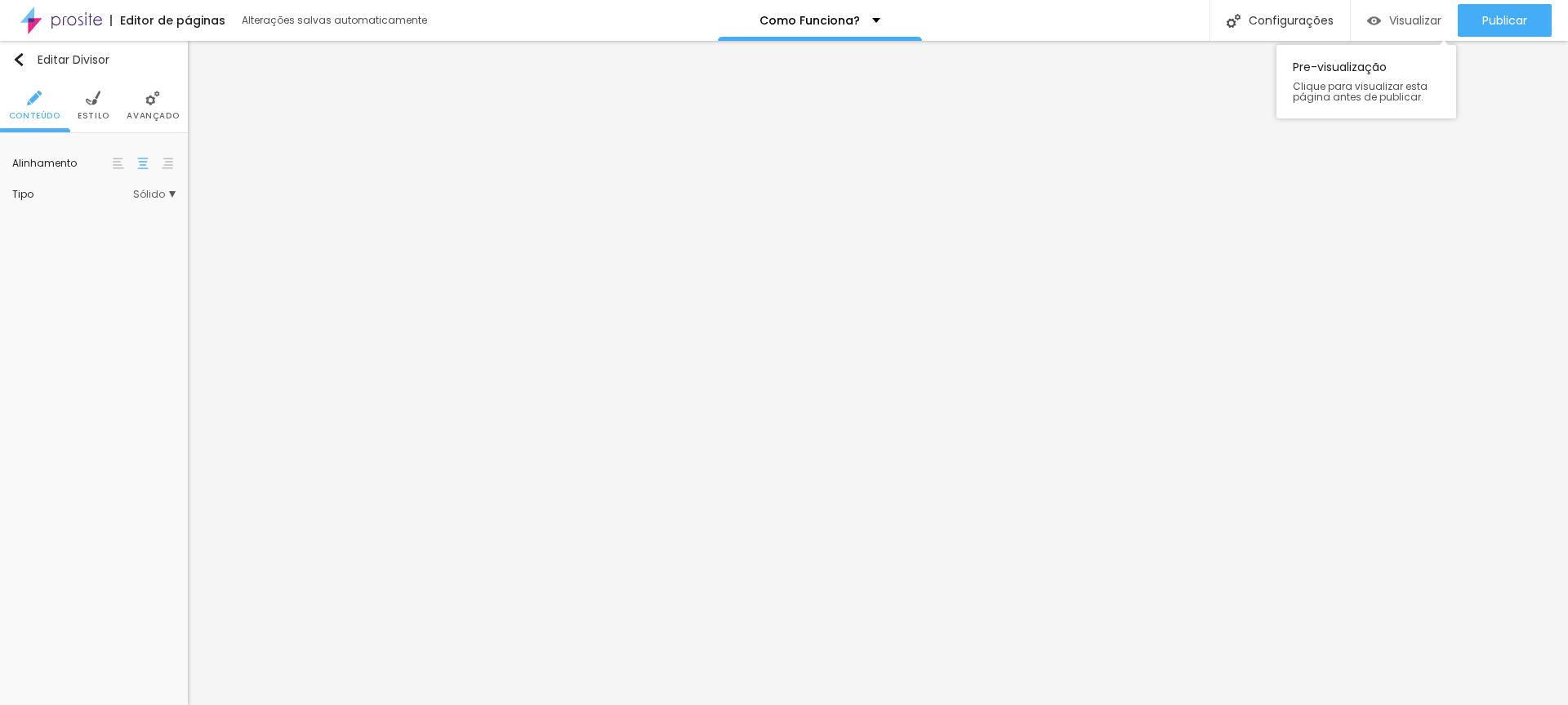
click at [1411, 26] on span "Visualizar" at bounding box center [1415, 21] width 52 height 13
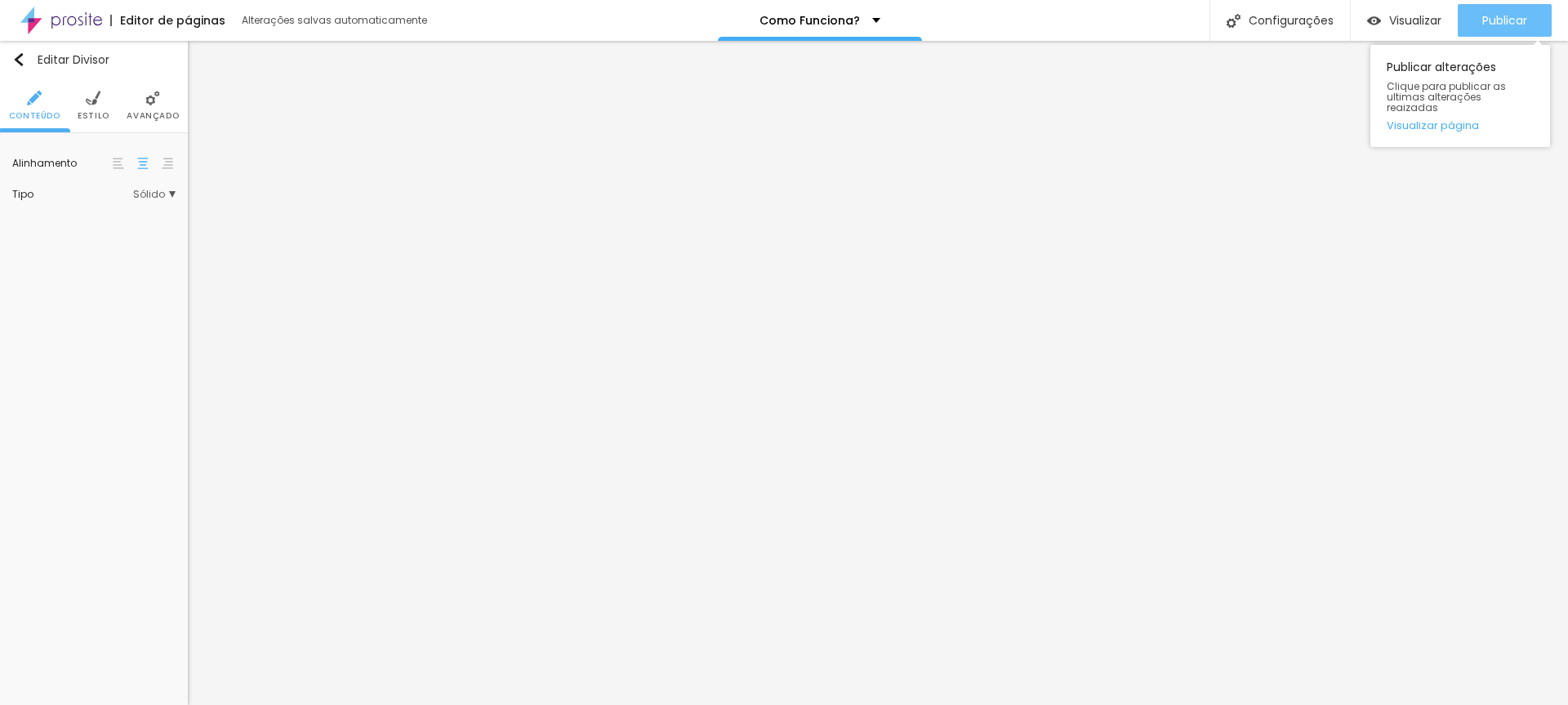
click at [1460, 19] on button "Publicar" at bounding box center [1504, 20] width 94 height 32
